Goal: Information Seeking & Learning: Learn about a topic

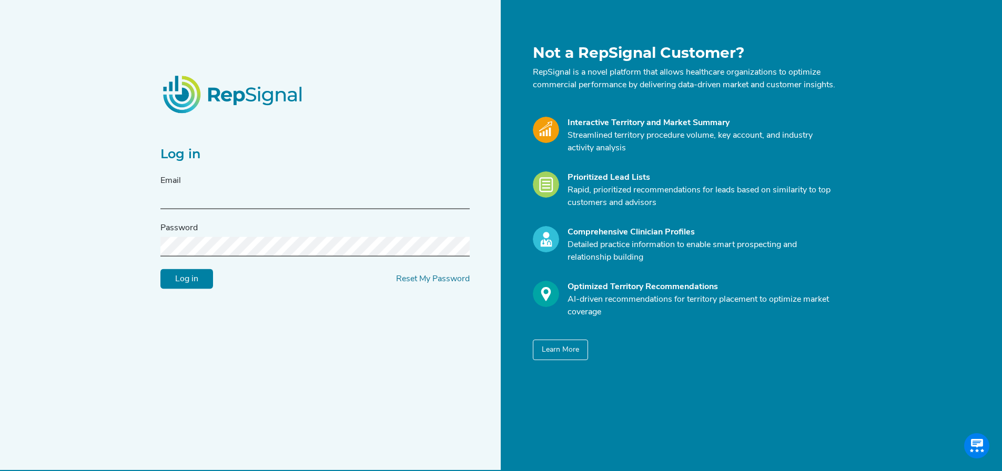
type input "[PERSON_NAME][EMAIL_ADDRESS][DOMAIN_NAME]"
click at [187, 279] on input "Log in" at bounding box center [186, 279] width 53 height 20
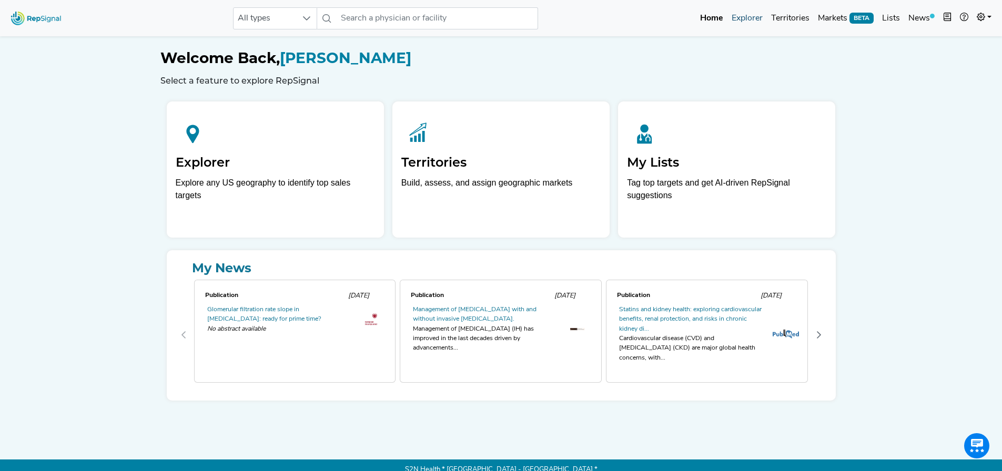
click at [749, 18] on link "Explorer" at bounding box center [747, 18] width 39 height 21
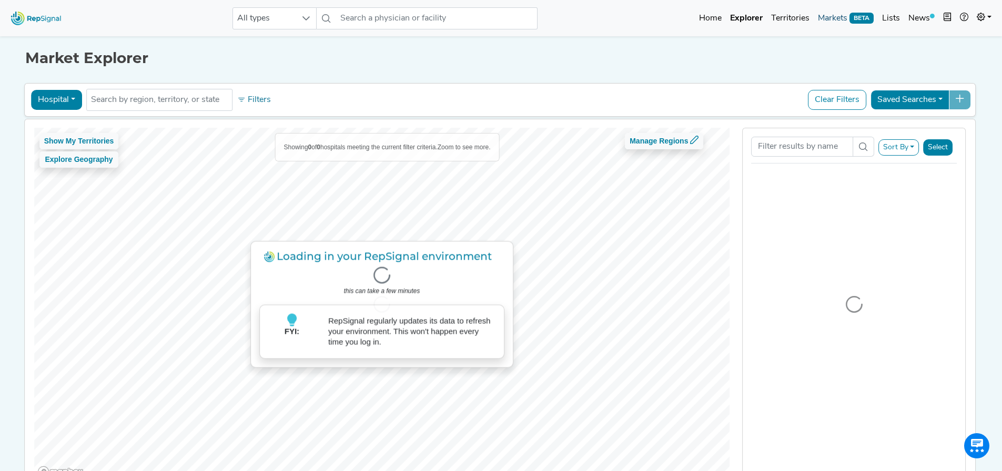
click at [837, 20] on link "Markets BETA" at bounding box center [846, 18] width 64 height 21
click at [835, 18] on link "Markets BETA" at bounding box center [846, 18] width 64 height 21
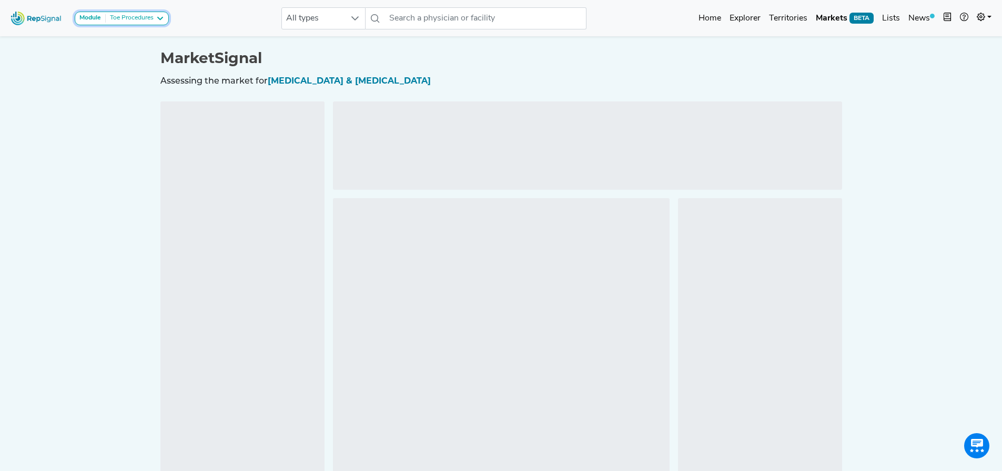
click at [140, 16] on div "Toe Procedures" at bounding box center [130, 18] width 48 height 8
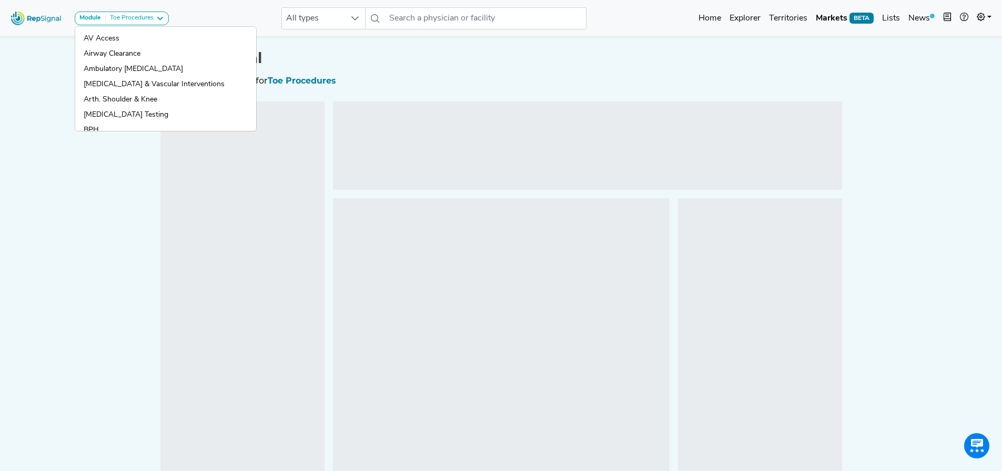
click at [140, 245] on link "Cardiac Diagnosis and Procedures" at bounding box center [165, 252] width 181 height 15
